Goal: Task Accomplishment & Management: Complete application form

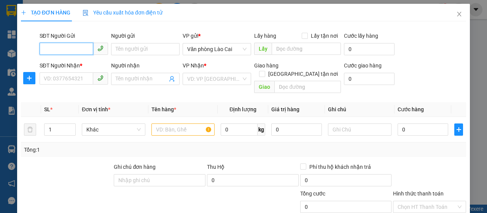
click at [53, 51] on input "SĐT Người Gửi" at bounding box center [67, 49] width 54 height 12
type input "0974876023"
click at [59, 63] on div "0974876023 - nga hoa lc" at bounding box center [73, 64] width 59 height 8
type input "nga hoa lc"
type input "0989611218"
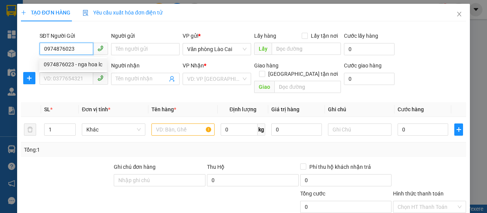
type input "phú thái"
type input "400.000"
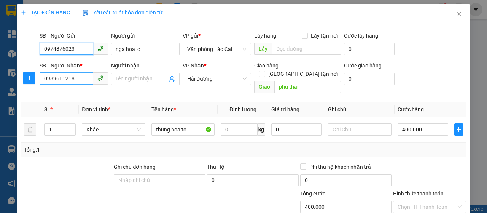
type input "0974876023"
drag, startPoint x: 77, startPoint y: 79, endPoint x: 24, endPoint y: 80, distance: 53.6
click at [26, 79] on div "SĐT Người Nhận * 0989611218 Người nhận Tên người nhận VP Nhận * Hải [PERSON_NAM…" at bounding box center [243, 78] width 446 height 35
type input "0935261333"
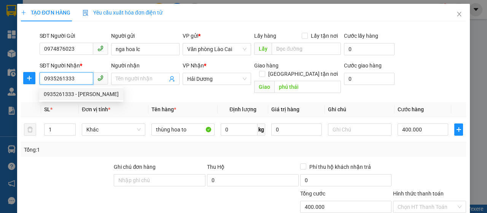
click at [83, 94] on div "0935261333 - [PERSON_NAME]" at bounding box center [81, 94] width 75 height 8
type input "đào bình"
type input "[PERSON_NAME] , hp"
type input "160.000"
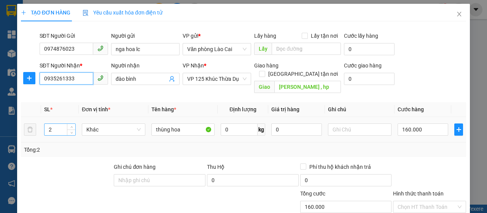
type input "0935261333"
click at [63, 124] on input "2" at bounding box center [59, 129] width 31 height 11
click at [32, 123] on tr "2 Khác thùng hoa 0 kg 0 160.000" at bounding box center [243, 129] width 445 height 25
type input "1"
click at [403, 123] on input "160.000" at bounding box center [422, 129] width 51 height 12
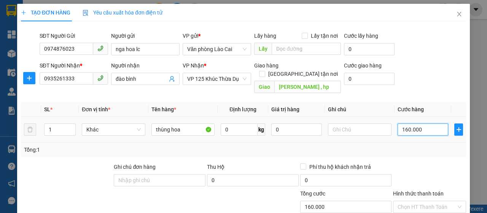
type input "1"
type input "10"
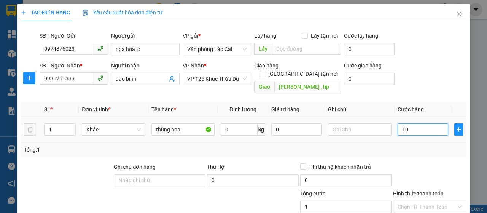
type input "10"
type input "100"
type input "1.000"
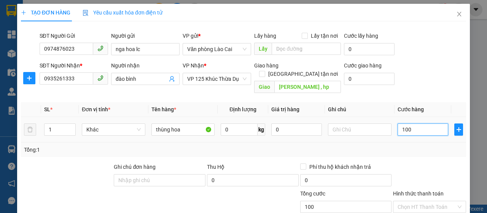
type input "1.000"
type input "10.000"
type input "100.000"
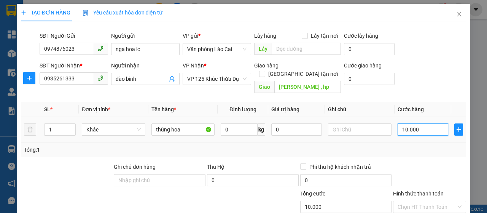
type input "100.000"
click at [403, 145] on div "Tổng: 1" at bounding box center [243, 149] width 439 height 8
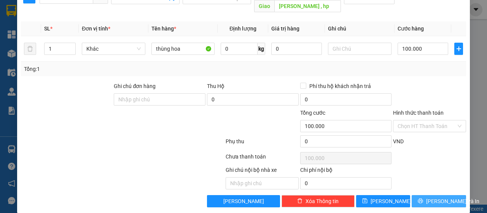
click at [432, 197] on span "[PERSON_NAME] và In" at bounding box center [452, 201] width 53 height 8
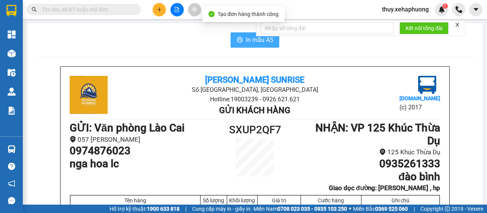
click at [252, 45] on button "In mẫu A5" at bounding box center [254, 39] width 49 height 15
